Goal: Information Seeking & Learning: Learn about a topic

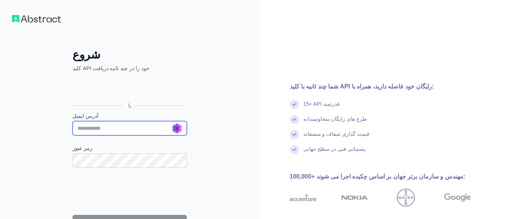
click at [178, 128] on input "آدرس ایمیل" at bounding box center [130, 128] width 114 height 14
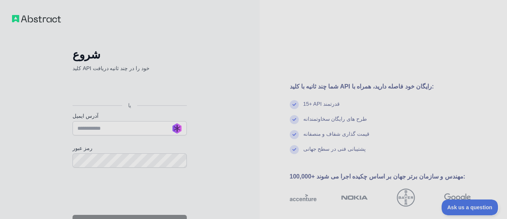
scroll to position [77, 0]
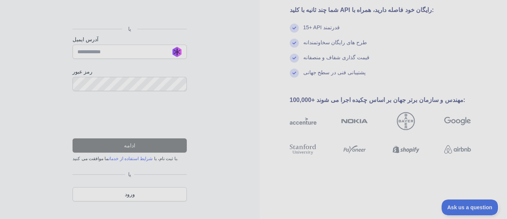
type input "**********"
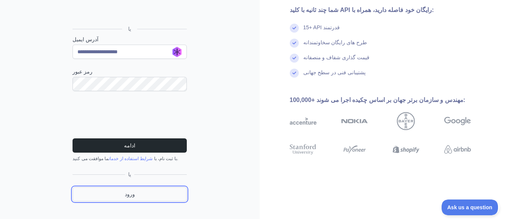
click at [149, 198] on link "ورود" at bounding box center [130, 194] width 114 height 14
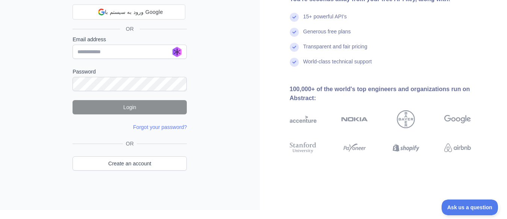
scroll to position [50, 0]
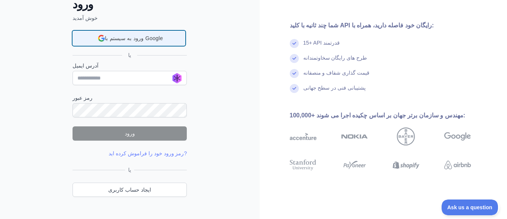
click at [168, 39] on div "ورود به سیستم با Google ورود به سیستم با Google. در زبانه جدید باز می‌شود" at bounding box center [128, 38] width 103 height 14
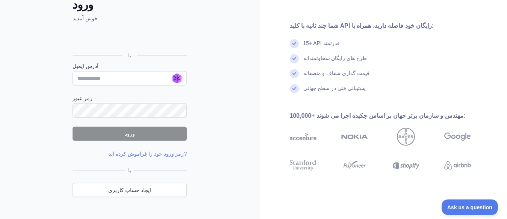
scroll to position [67, 0]
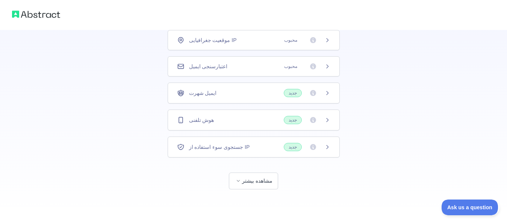
scroll to position [57, 0]
click at [263, 177] on button "مشاهده بیشتر" at bounding box center [253, 180] width 49 height 17
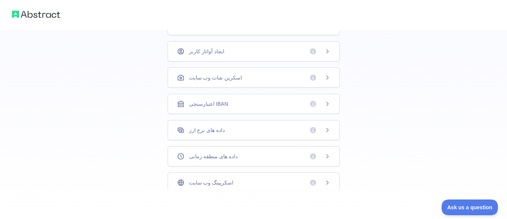
scroll to position [29, 0]
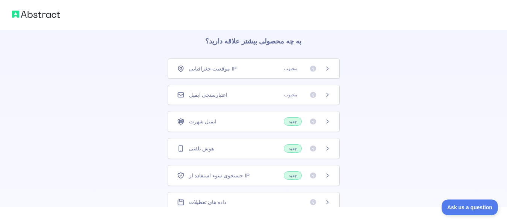
click at [307, 69] on span "محبوب" at bounding box center [304, 69] width 51 height 8
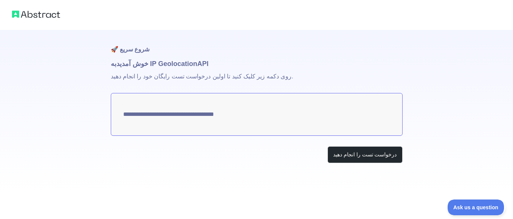
type textarea "**********"
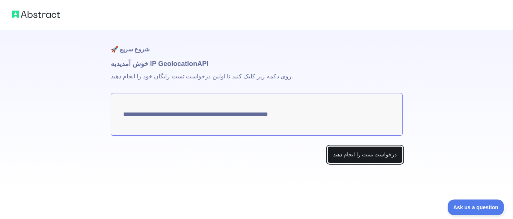
click at [361, 159] on button "درخواست تست را انجام دهید" at bounding box center [365, 155] width 75 height 17
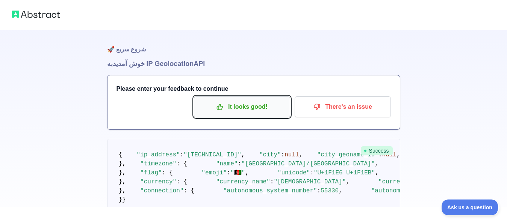
click at [243, 107] on p "It looks good!" at bounding box center [241, 107] width 85 height 13
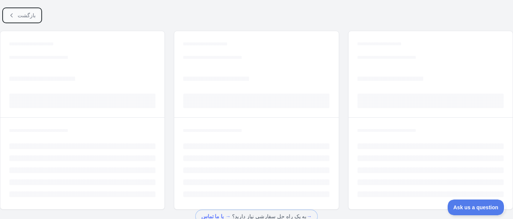
click at [21, 18] on span "بازگشت" at bounding box center [27, 15] width 18 height 6
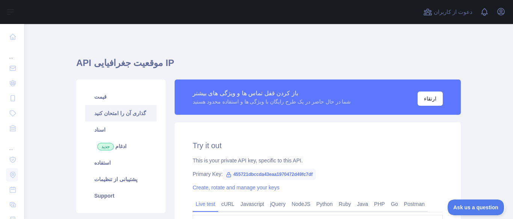
type textarea "**********"
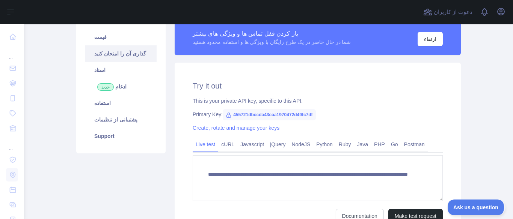
scroll to position [95, 0]
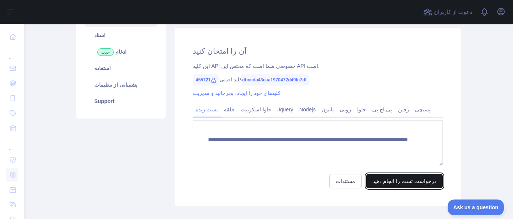
click at [399, 179] on button "درخواست تست را انجام دهید" at bounding box center [404, 181] width 77 height 14
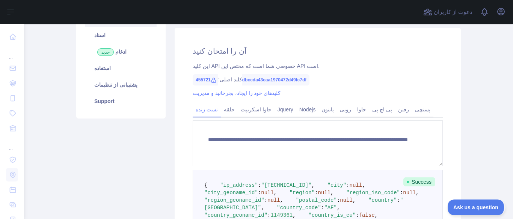
scroll to position [189, 0]
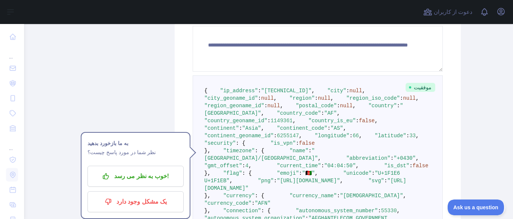
click at [415, 86] on span "موفقیت" at bounding box center [421, 87] width 30 height 9
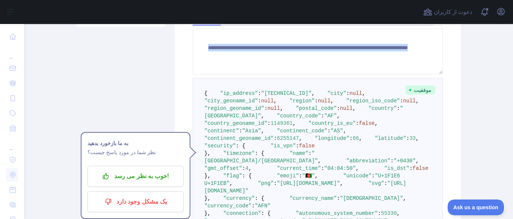
scroll to position [186, 0]
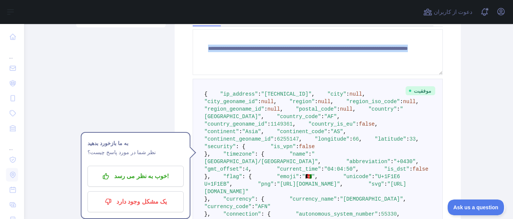
drag, startPoint x: 316, startPoint y: 113, endPoint x: 210, endPoint y: 62, distance: 117.6
click at [210, 79] on pre "{ "ip_address" : "[TECHNICAL_ID]" , "city" : null , "city_geoname_id" : null , …" at bounding box center [318, 169] width 250 height 181
copy textarea "**********"
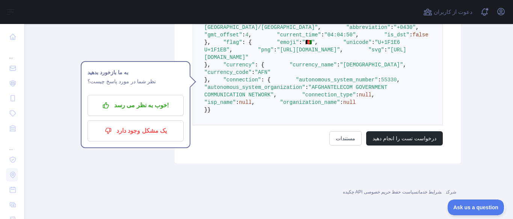
scroll to position [328, 0]
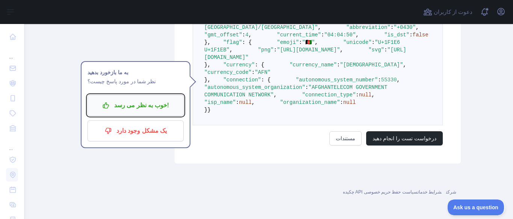
click at [156, 100] on p "خوب به نظر می رسد!" at bounding box center [135, 105] width 85 height 13
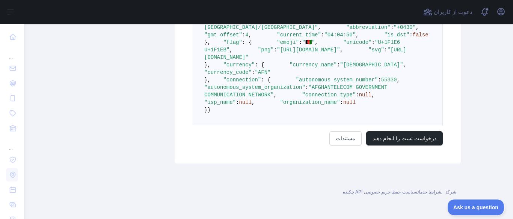
click at [378, 98] on pre "{ "ip_address" : "[TECHNICAL_ID]" , "city" : null , "city_geoname_id" : null , …" at bounding box center [318, 34] width 250 height 181
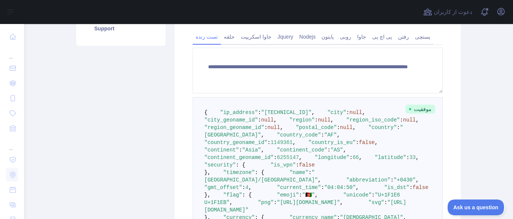
scroll to position [139, 0]
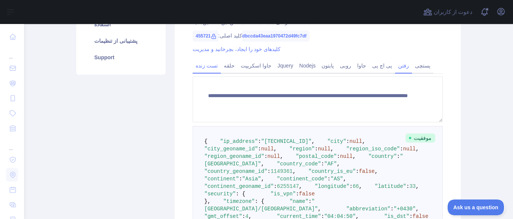
click at [400, 68] on link "رفتن" at bounding box center [403, 66] width 17 height 12
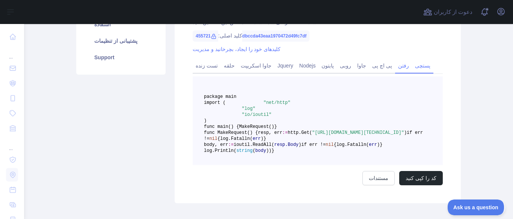
click at [414, 68] on link "پستچی" at bounding box center [422, 66] width 21 height 12
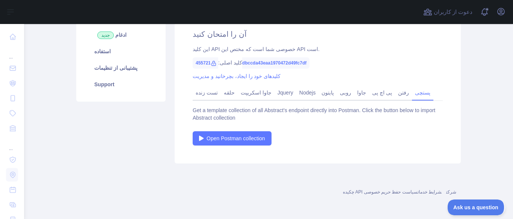
scroll to position [112, 0]
click at [354, 93] on link "جاوا" at bounding box center [361, 93] width 15 height 12
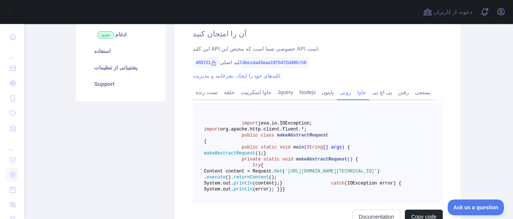
click at [338, 95] on link "روبی" at bounding box center [345, 92] width 17 height 12
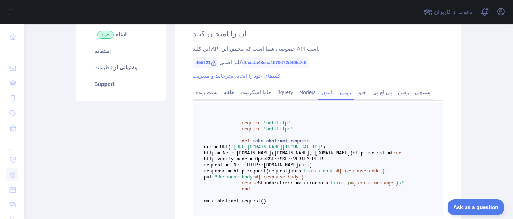
click at [322, 94] on link "پایتون" at bounding box center [328, 92] width 18 height 12
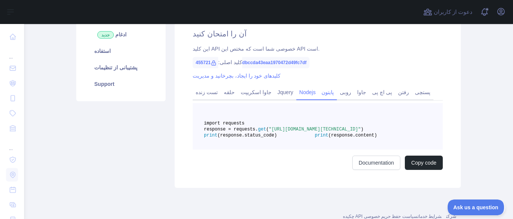
click at [303, 93] on link "Nodejs" at bounding box center [307, 92] width 23 height 12
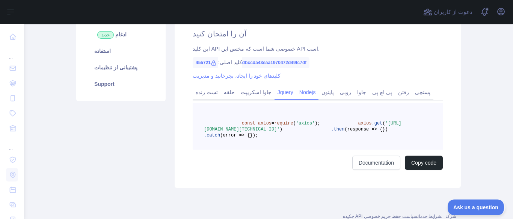
click at [275, 96] on link "Jquery" at bounding box center [286, 92] width 22 height 12
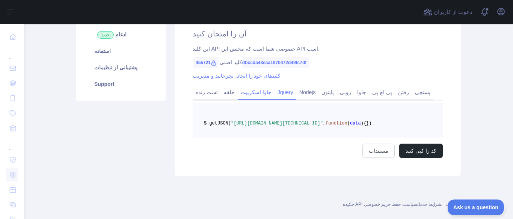
click at [260, 93] on link "جاوا اسکریپت" at bounding box center [256, 92] width 37 height 12
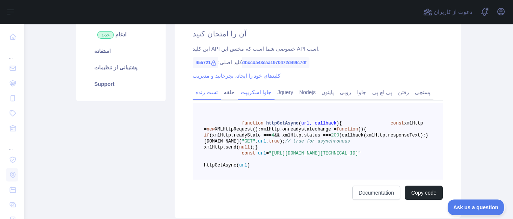
click at [204, 92] on link "تست زنده" at bounding box center [207, 92] width 28 height 12
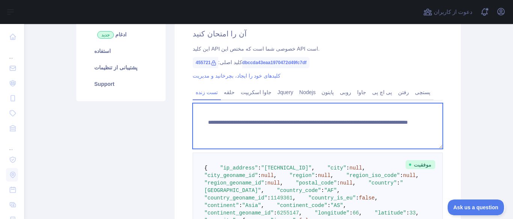
drag, startPoint x: 398, startPoint y: 137, endPoint x: 201, endPoint y: 115, distance: 198.8
click at [201, 115] on textarea "**********" at bounding box center [318, 126] width 250 height 46
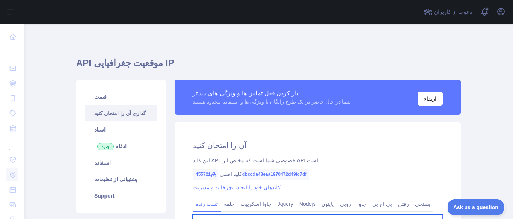
scroll to position [95, 0]
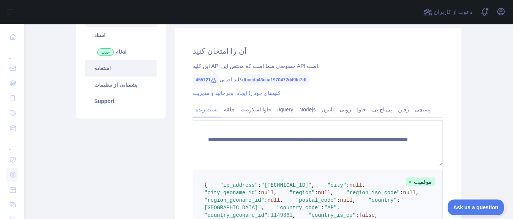
click at [117, 72] on link "استفاده" at bounding box center [120, 68] width 71 height 17
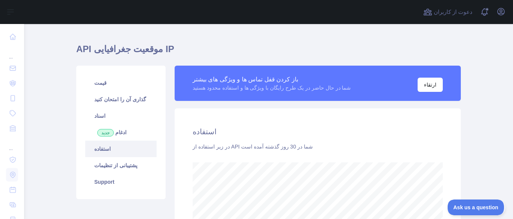
scroll to position [61, 0]
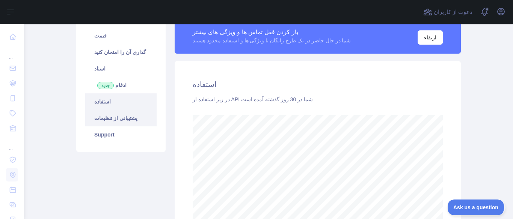
click at [136, 121] on link "پشتیبانی از تنظیمات" at bounding box center [120, 118] width 71 height 17
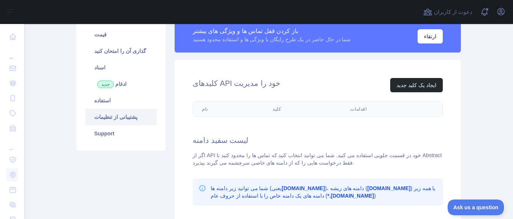
scroll to position [61, 0]
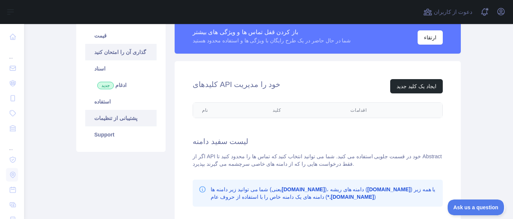
click at [133, 58] on link "گذاری آن را امتحان کنید" at bounding box center [120, 52] width 71 height 17
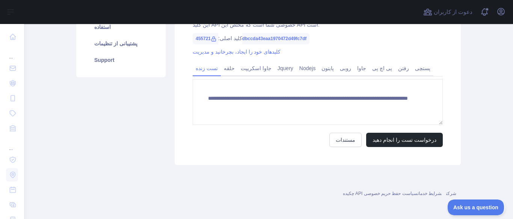
scroll to position [89, 0]
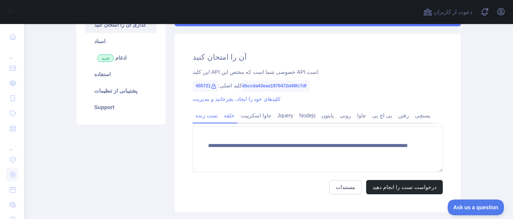
click at [223, 118] on link "حلقه" at bounding box center [229, 116] width 17 height 12
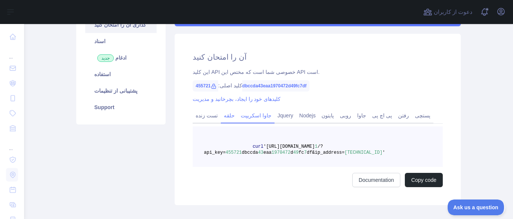
click at [248, 116] on link "جاوا اسکریپت" at bounding box center [256, 116] width 37 height 12
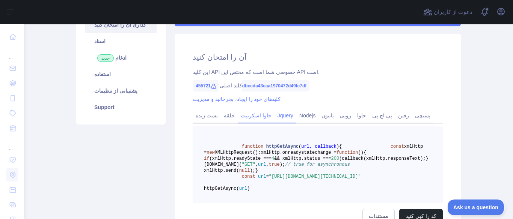
click at [278, 113] on link "Jquery" at bounding box center [286, 116] width 22 height 12
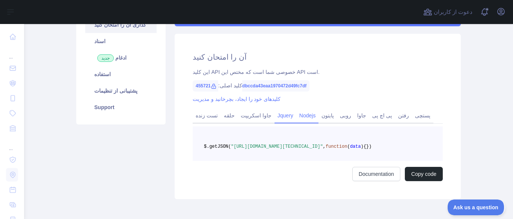
click at [301, 115] on link "Nodejs" at bounding box center [307, 116] width 23 height 12
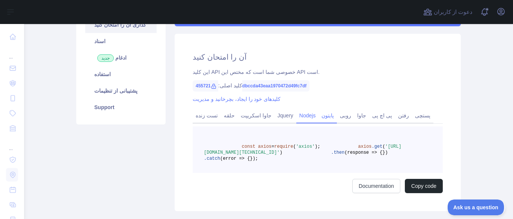
click at [326, 111] on link "پایتون" at bounding box center [328, 116] width 18 height 12
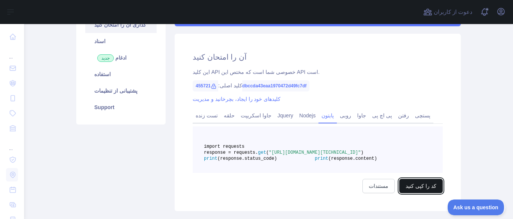
click at [425, 193] on button "کد را کپی کنید" at bounding box center [421, 186] width 44 height 14
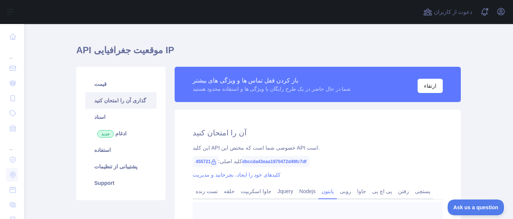
scroll to position [107, 0]
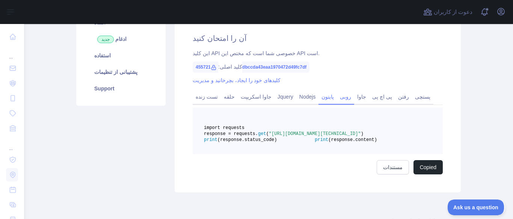
click at [337, 96] on link "روبی" at bounding box center [345, 97] width 17 height 12
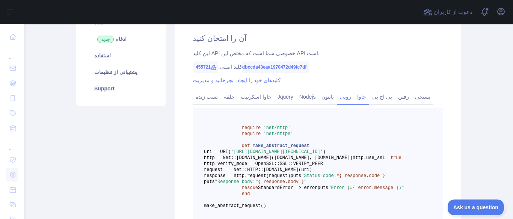
click at [354, 95] on link "جاوا" at bounding box center [361, 97] width 15 height 12
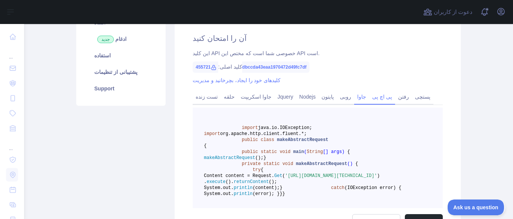
click at [377, 94] on link "پی اچ پی" at bounding box center [382, 97] width 26 height 12
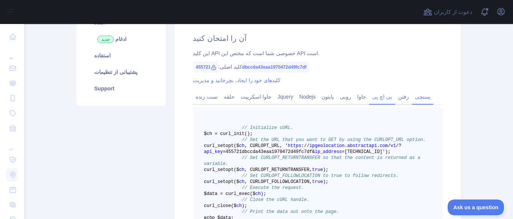
click at [412, 98] on link "پستچی" at bounding box center [422, 97] width 21 height 12
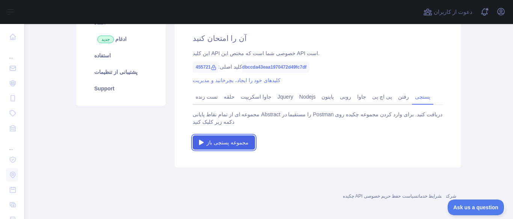
click at [224, 145] on span "مجموعه پستچی باز" at bounding box center [228, 143] width 42 height 8
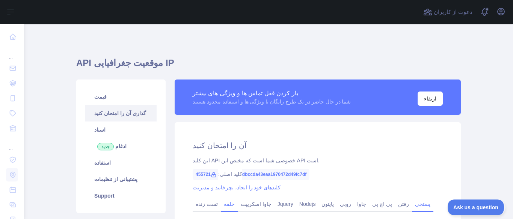
scroll to position [95, 0]
